Goal: Communication & Community: Answer question/provide support

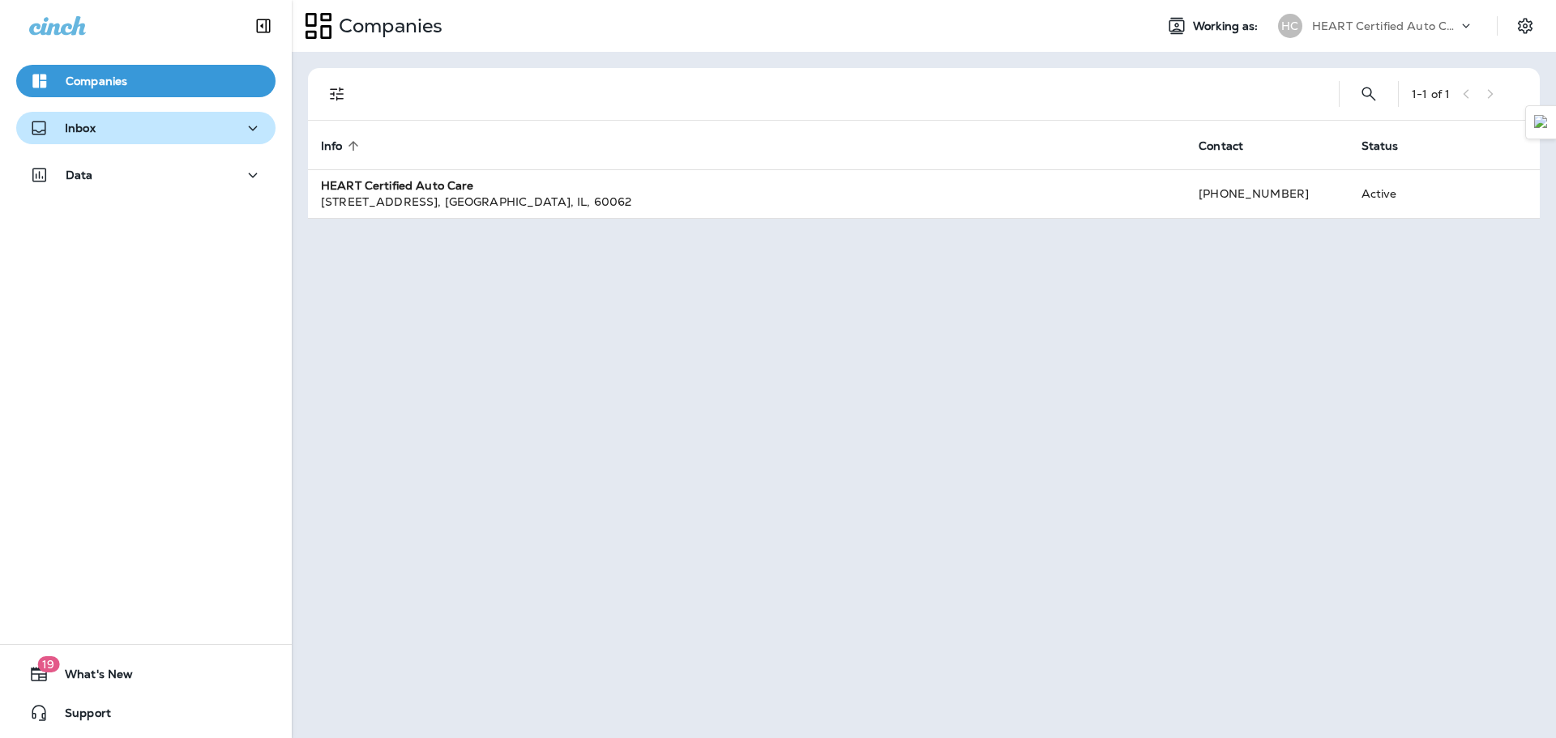
click at [118, 139] on button "Inbox" at bounding box center [145, 128] width 259 height 32
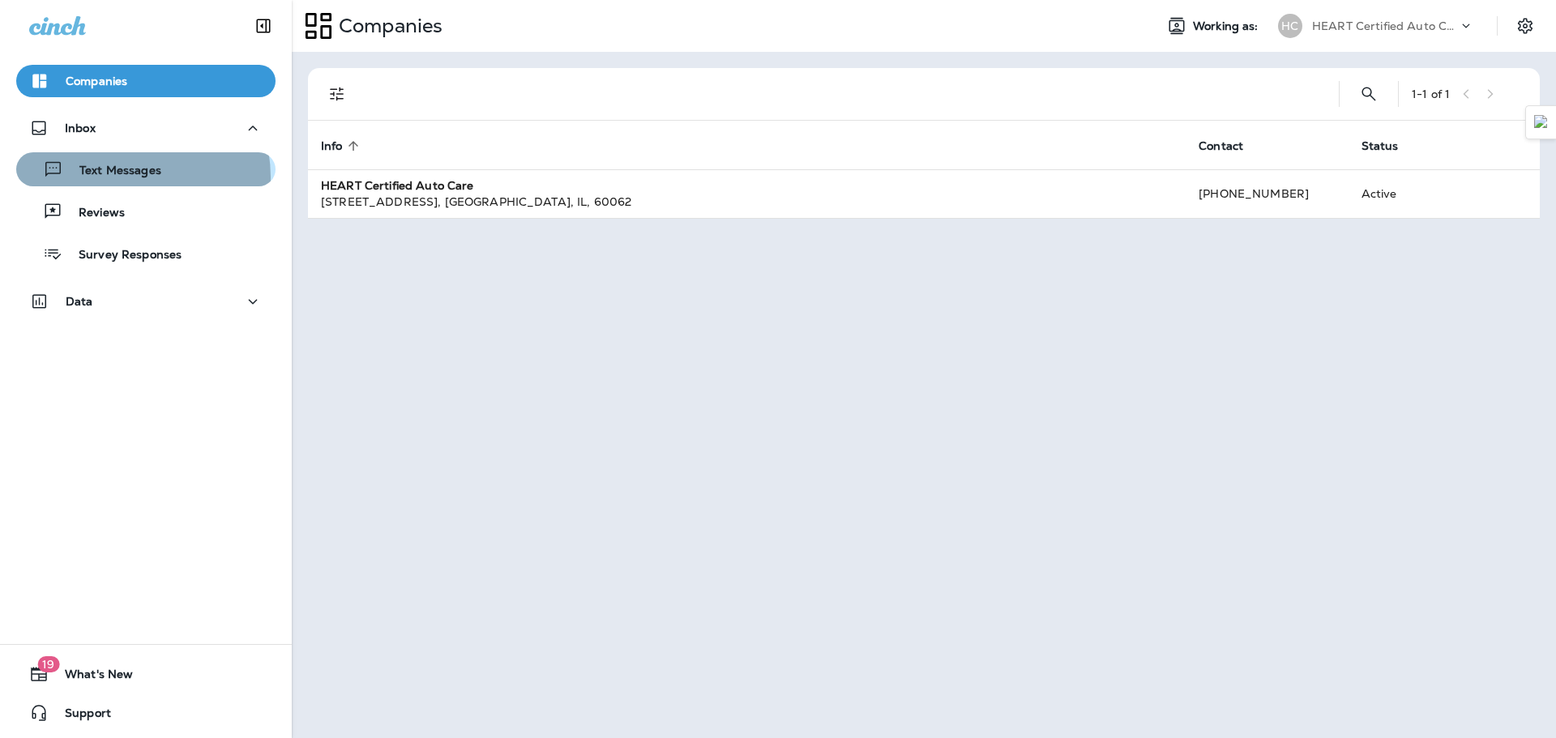
click at [120, 177] on p "Text Messages" at bounding box center [112, 171] width 98 height 15
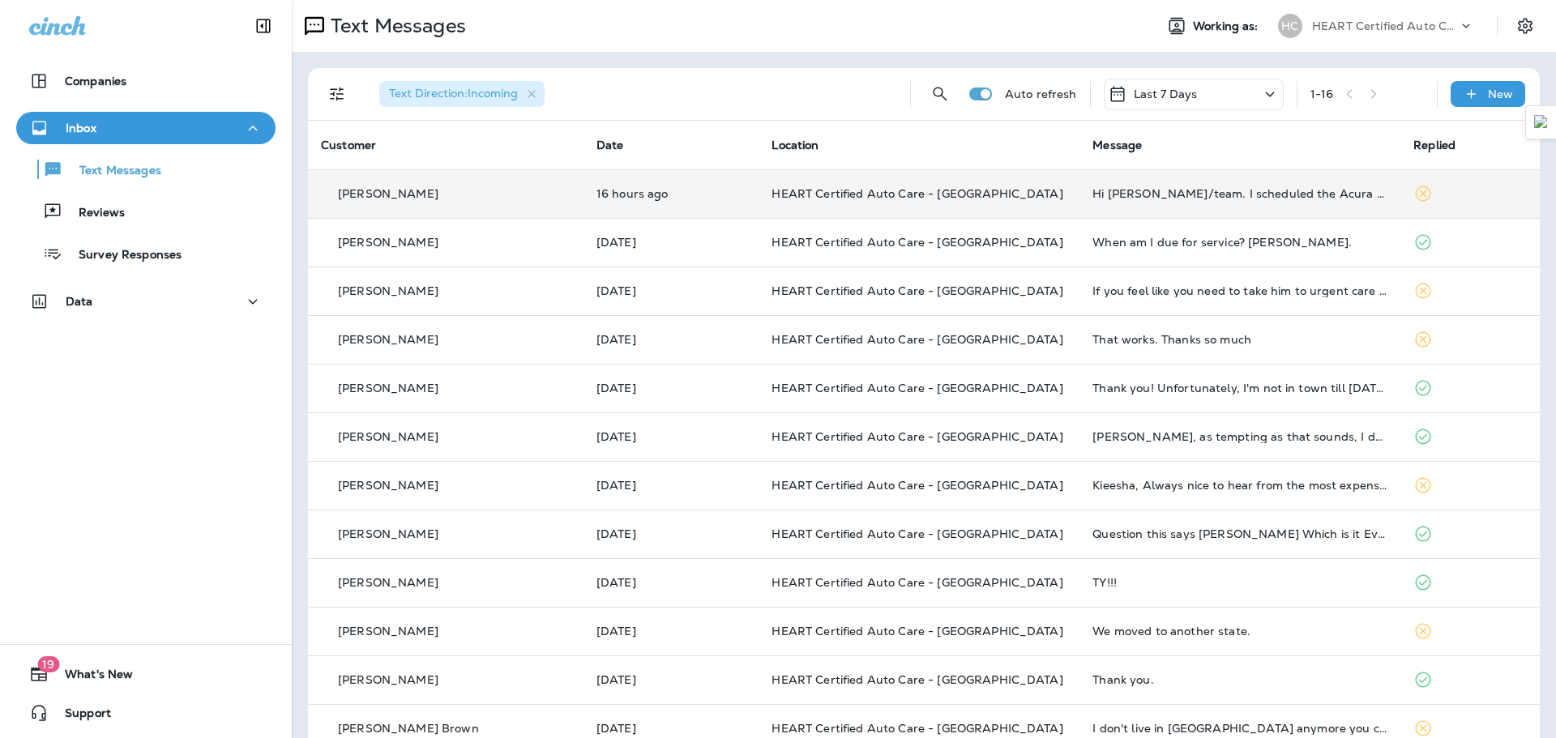
click at [583, 195] on td "16 hours ago" at bounding box center [671, 193] width 176 height 49
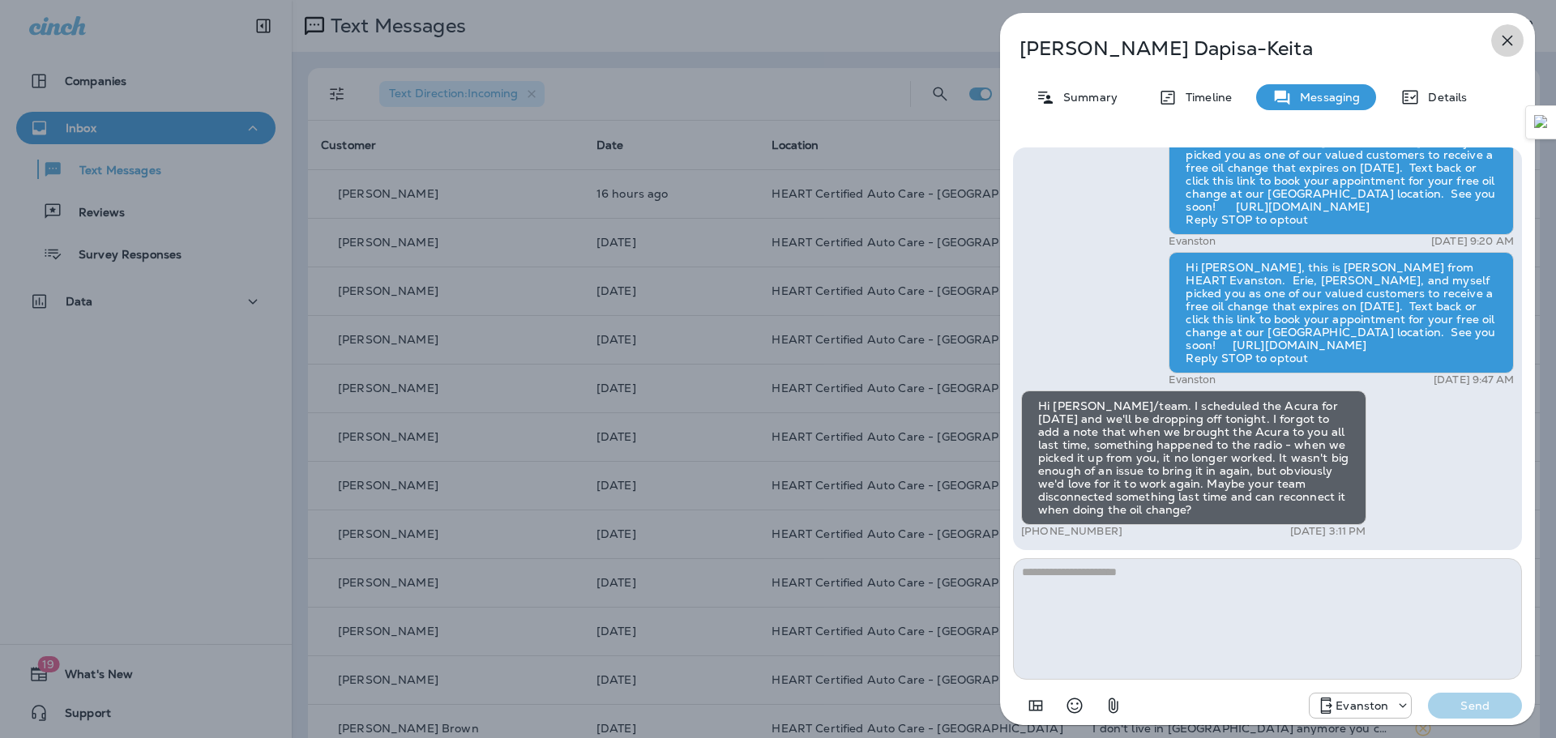
click at [1502, 38] on icon "button" at bounding box center [1506, 40] width 19 height 19
